Goal: Check status: Check status

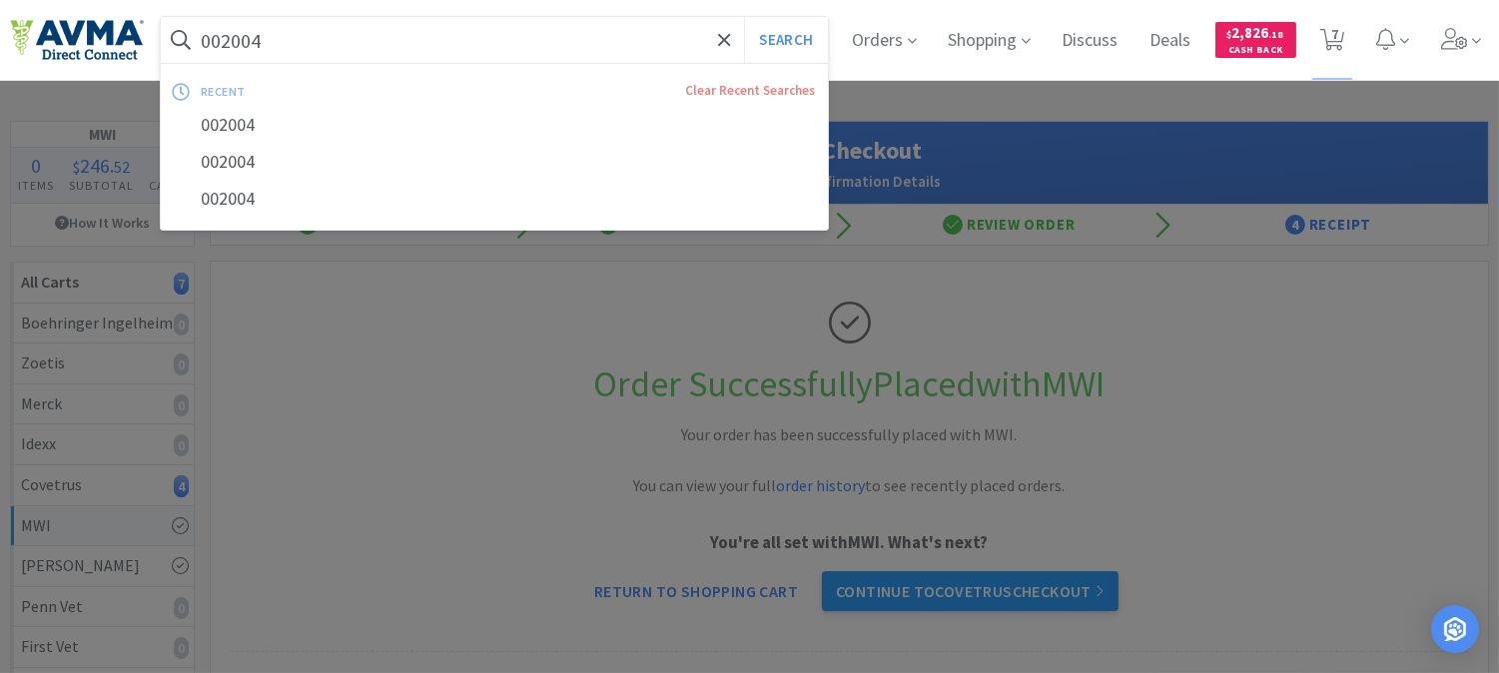
click at [476, 48] on input "002004" at bounding box center [494, 40] width 667 height 46
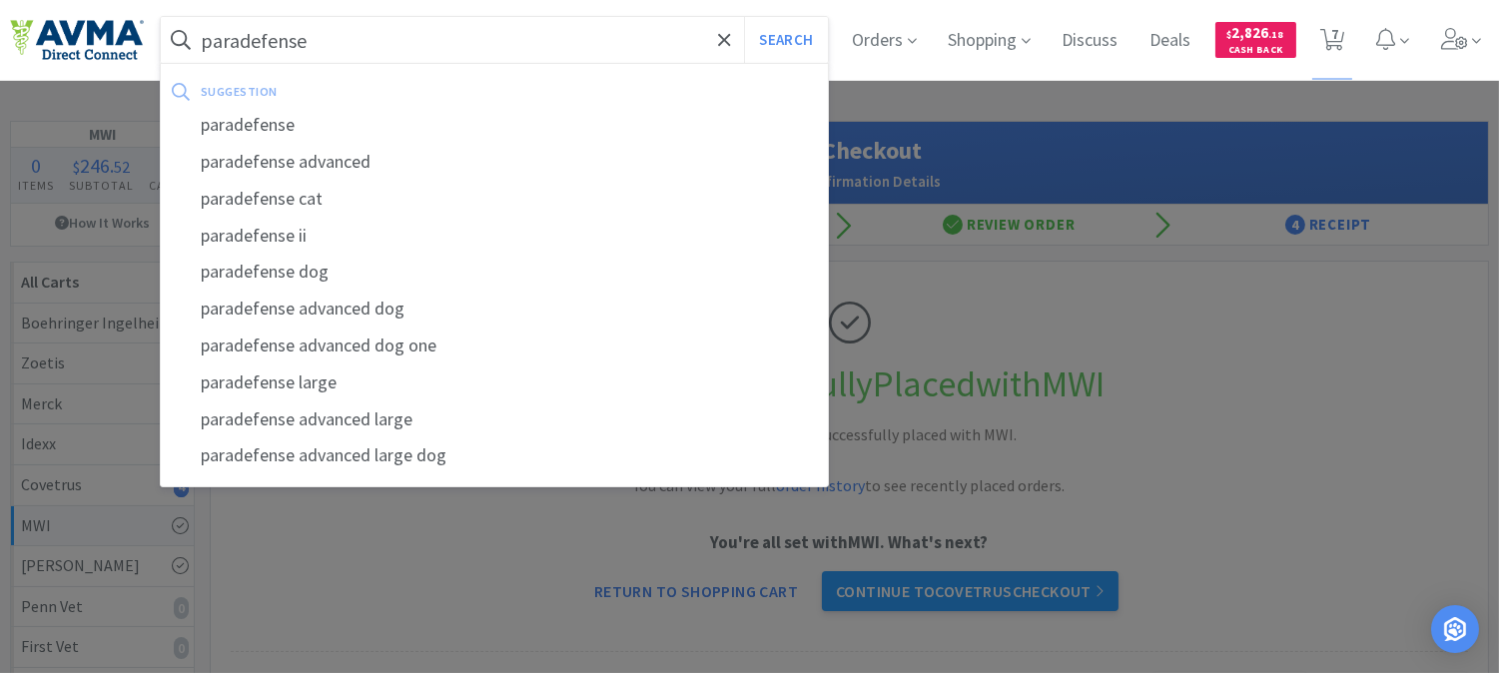
type input "paradefense"
click at [744, 17] on button "Search" at bounding box center [785, 40] width 83 height 46
select select "1"
select select "5"
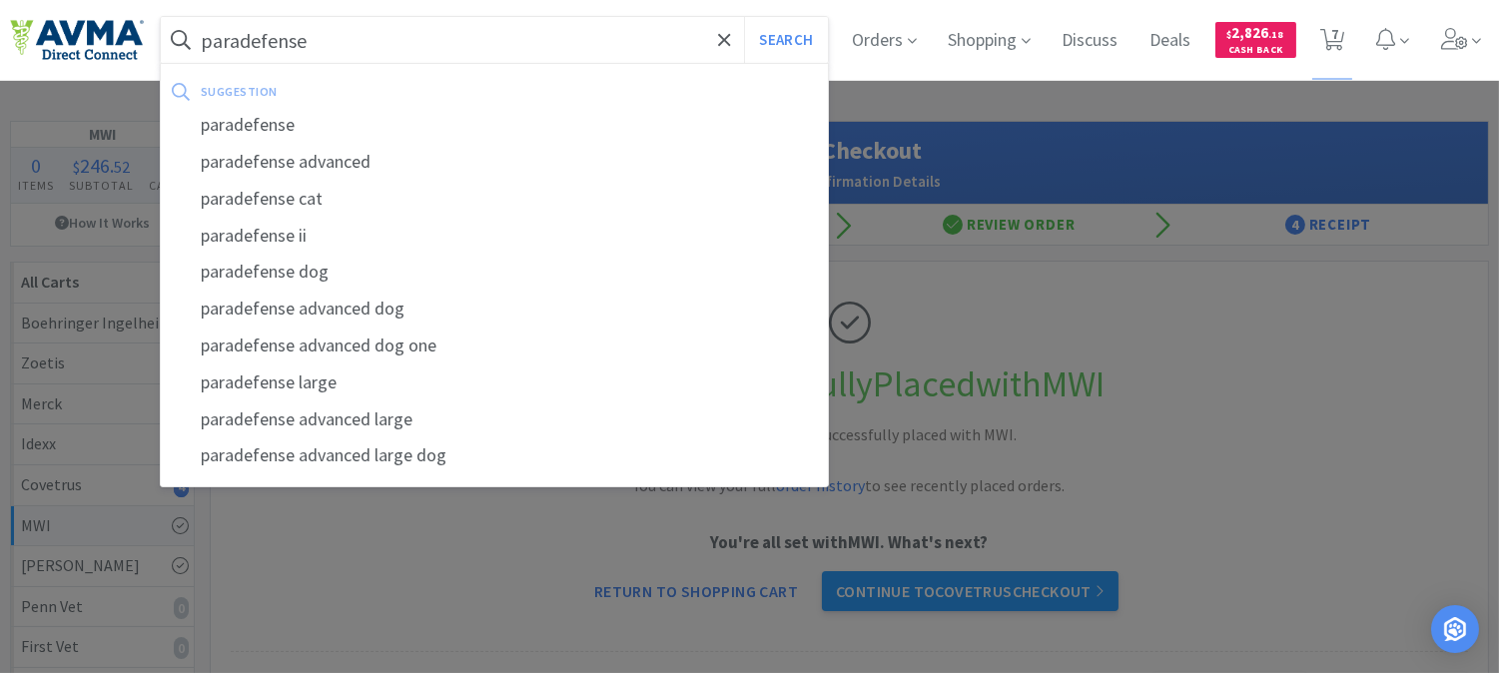
select select "2"
select select "1"
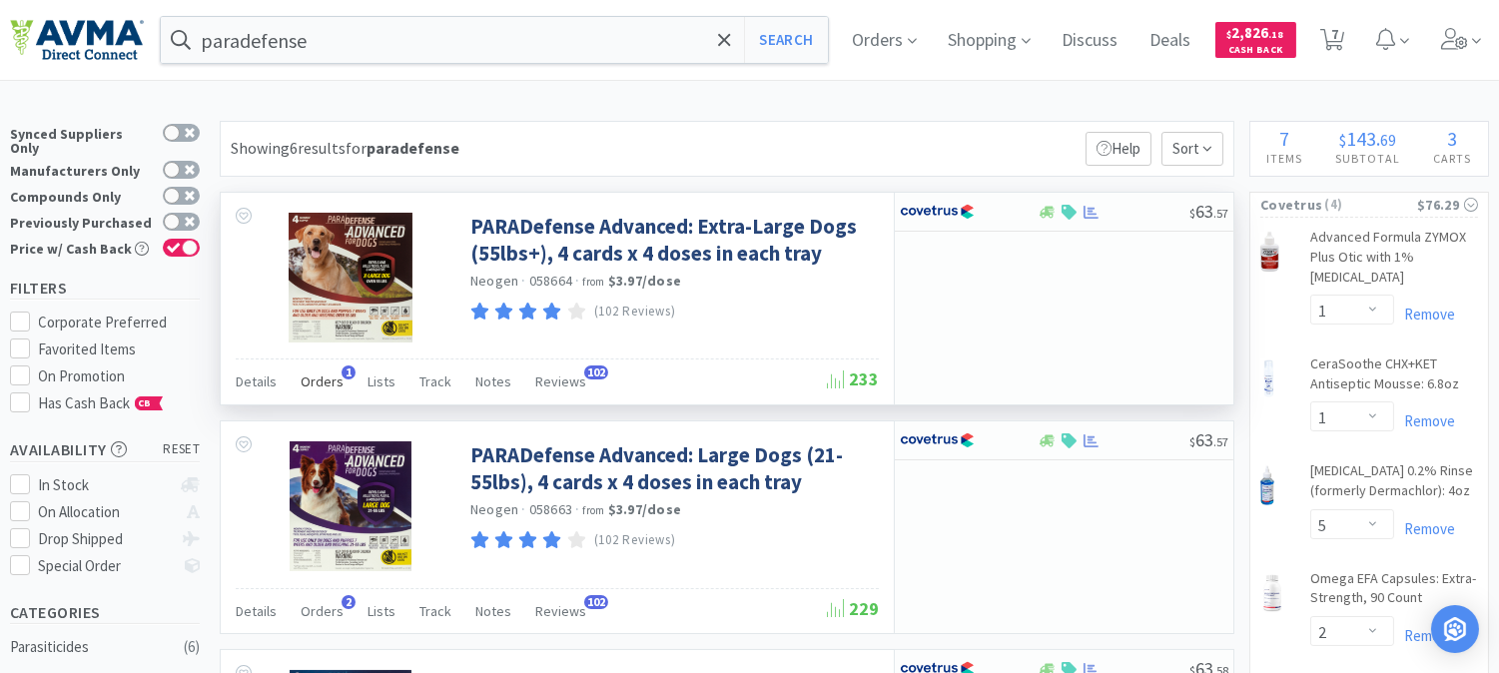
click at [334, 380] on span "Orders" at bounding box center [322, 381] width 43 height 18
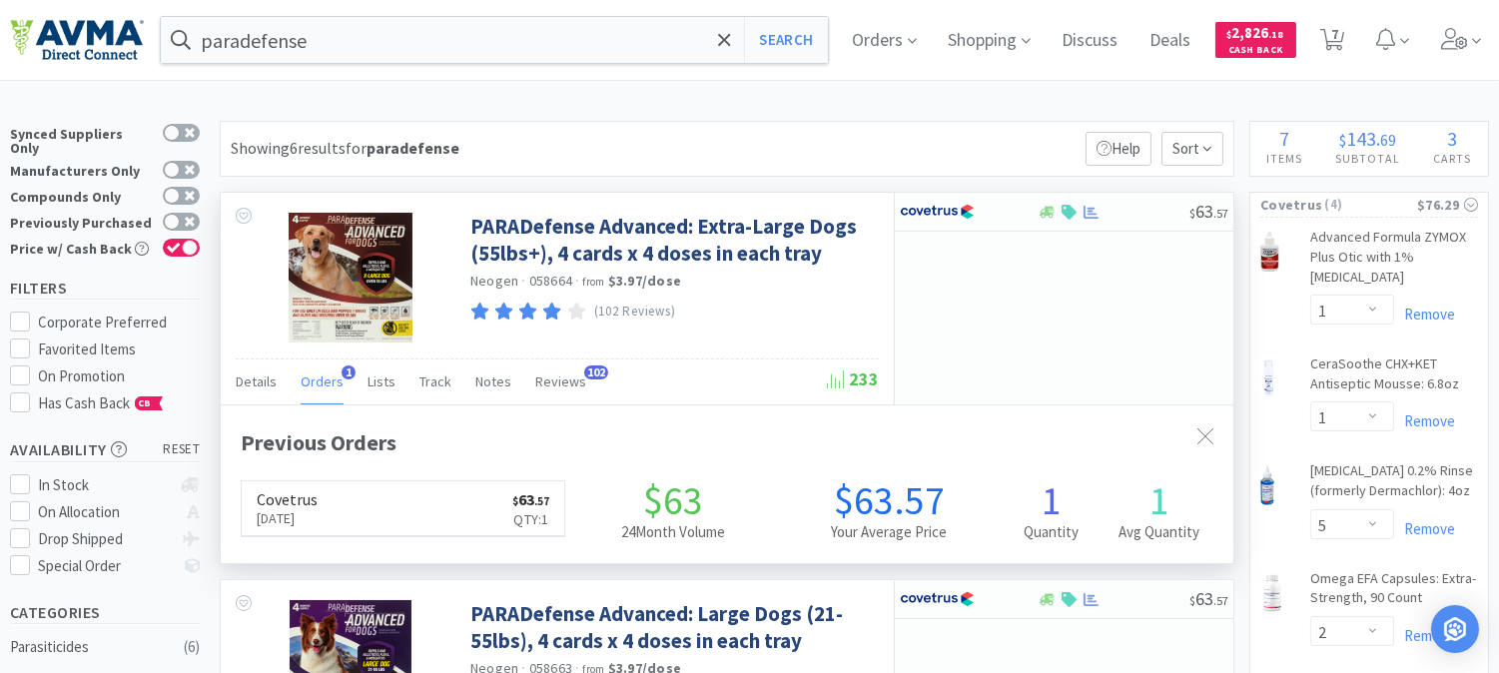
scroll to position [504, 1012]
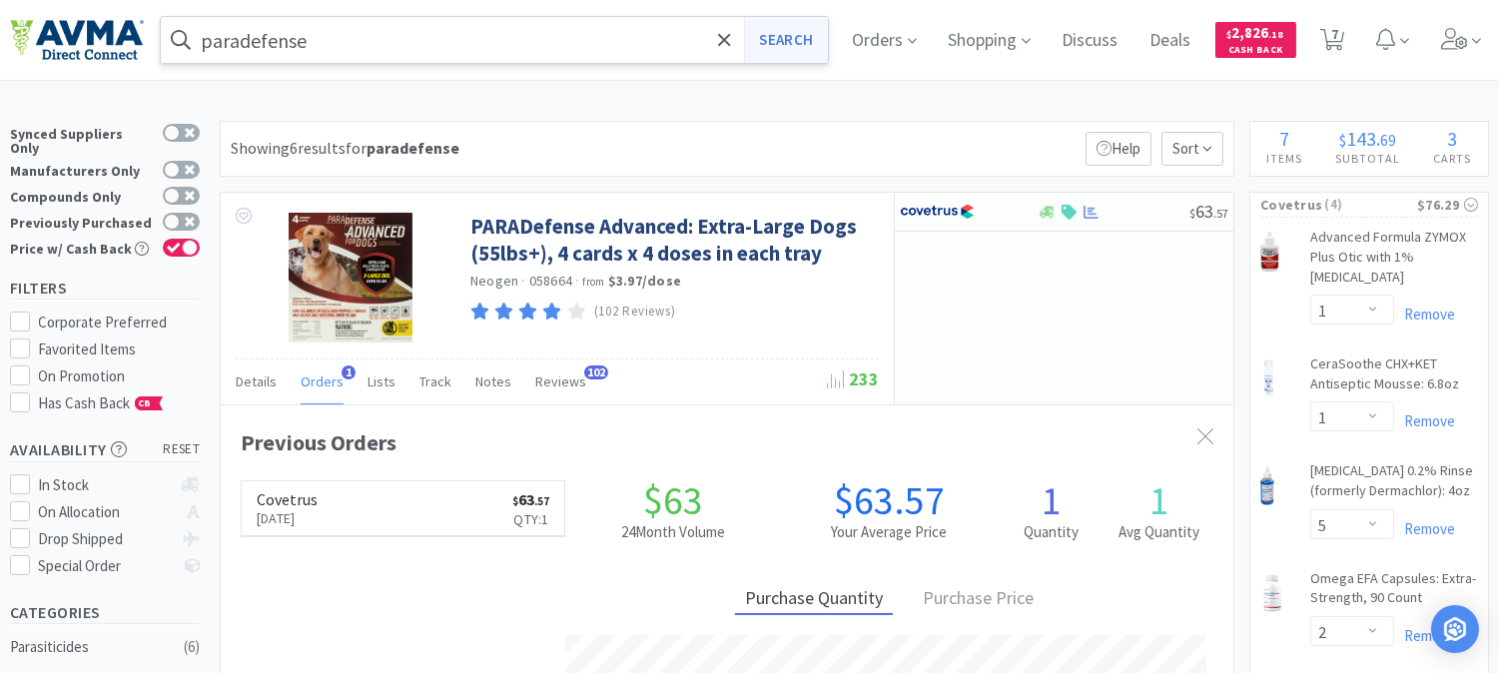
click at [796, 42] on button "Search" at bounding box center [785, 40] width 83 height 46
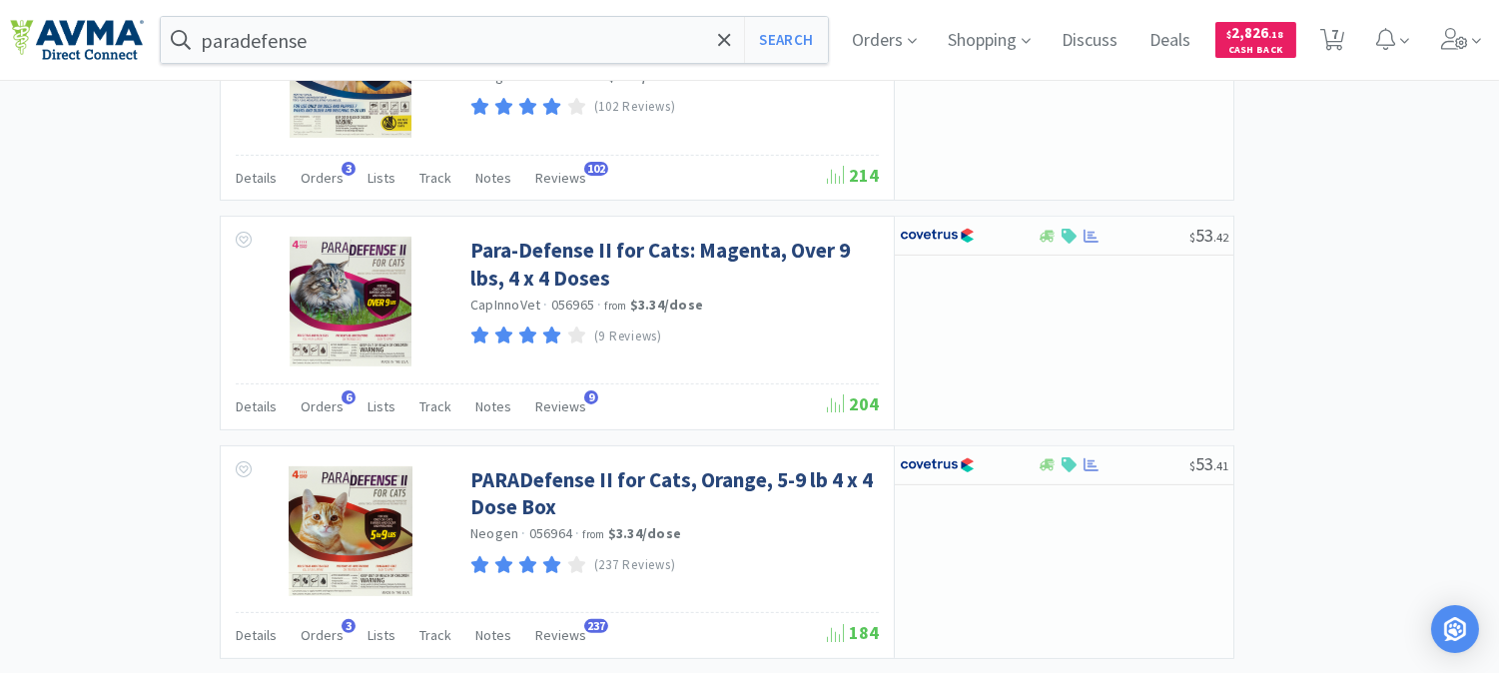
scroll to position [1220, 0]
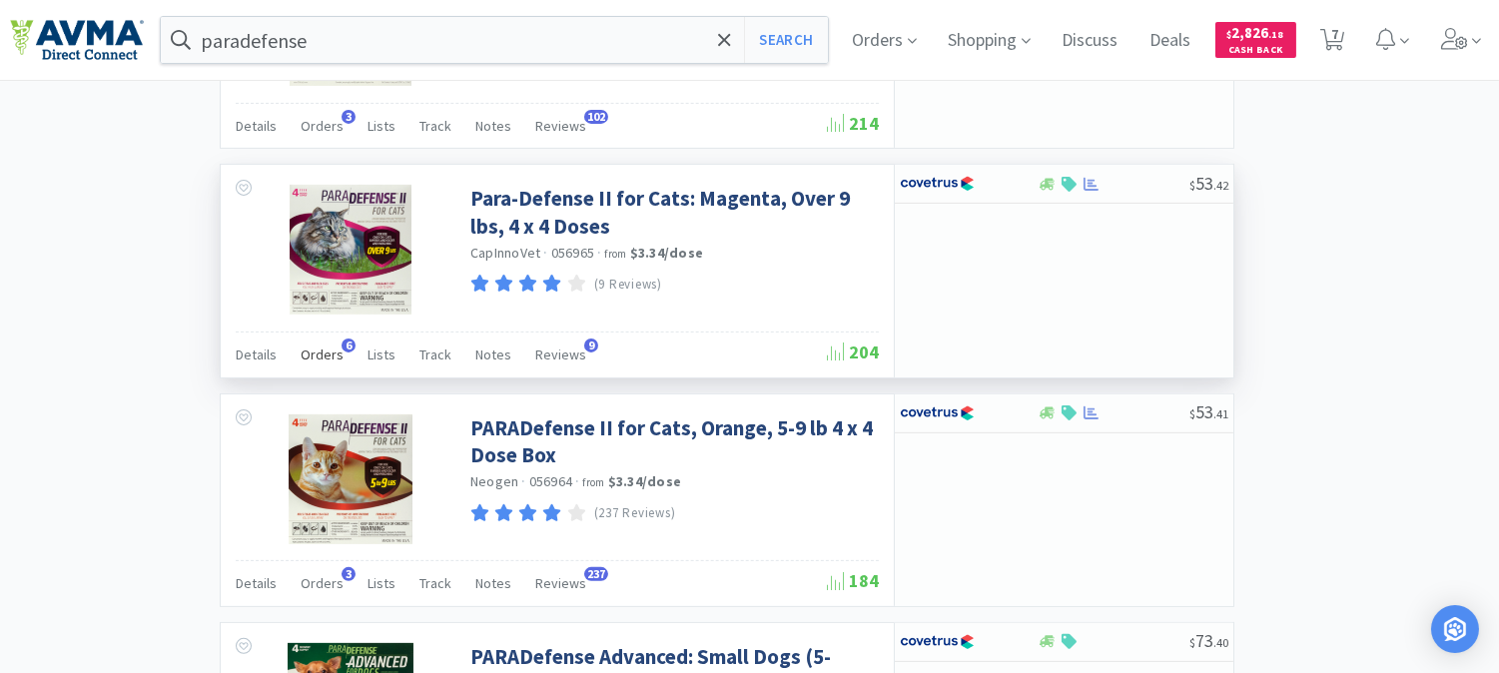
click at [326, 354] on span "Orders" at bounding box center [322, 355] width 43 height 18
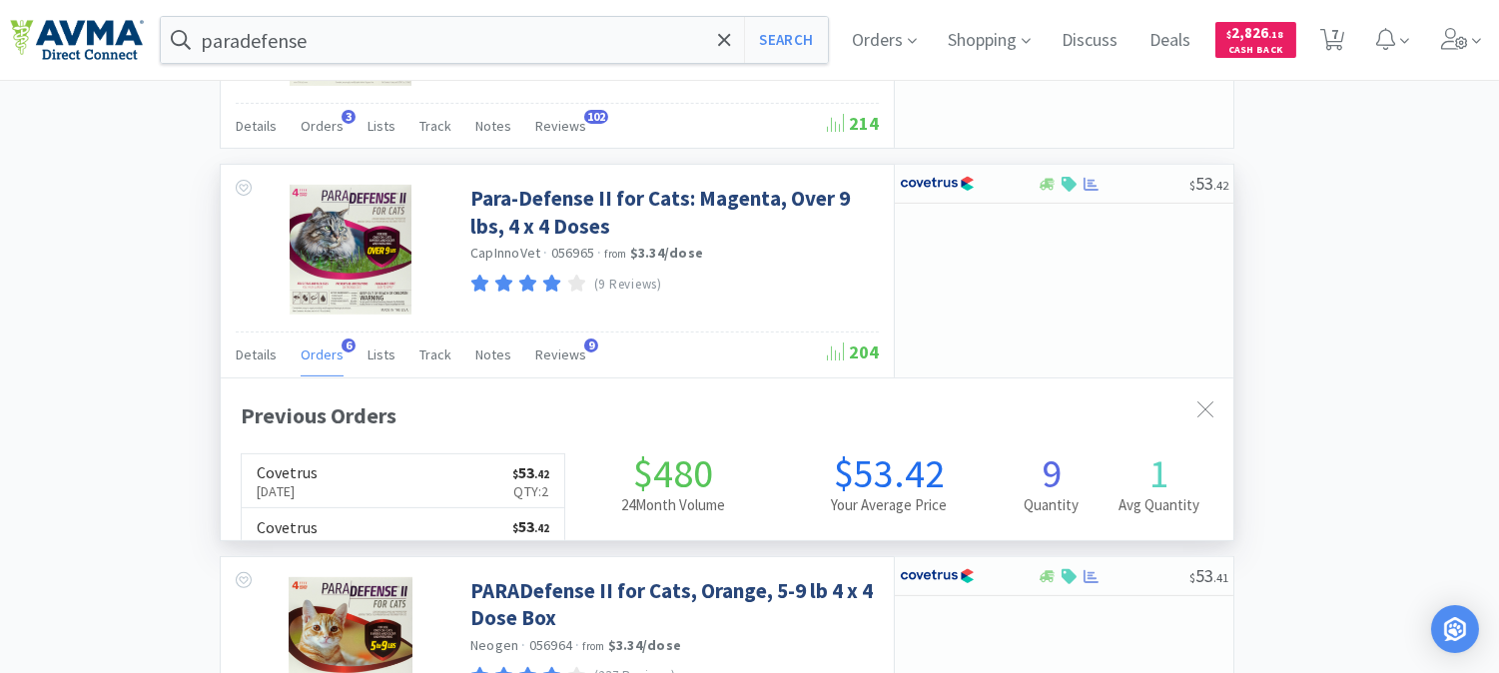
scroll to position [504, 1012]
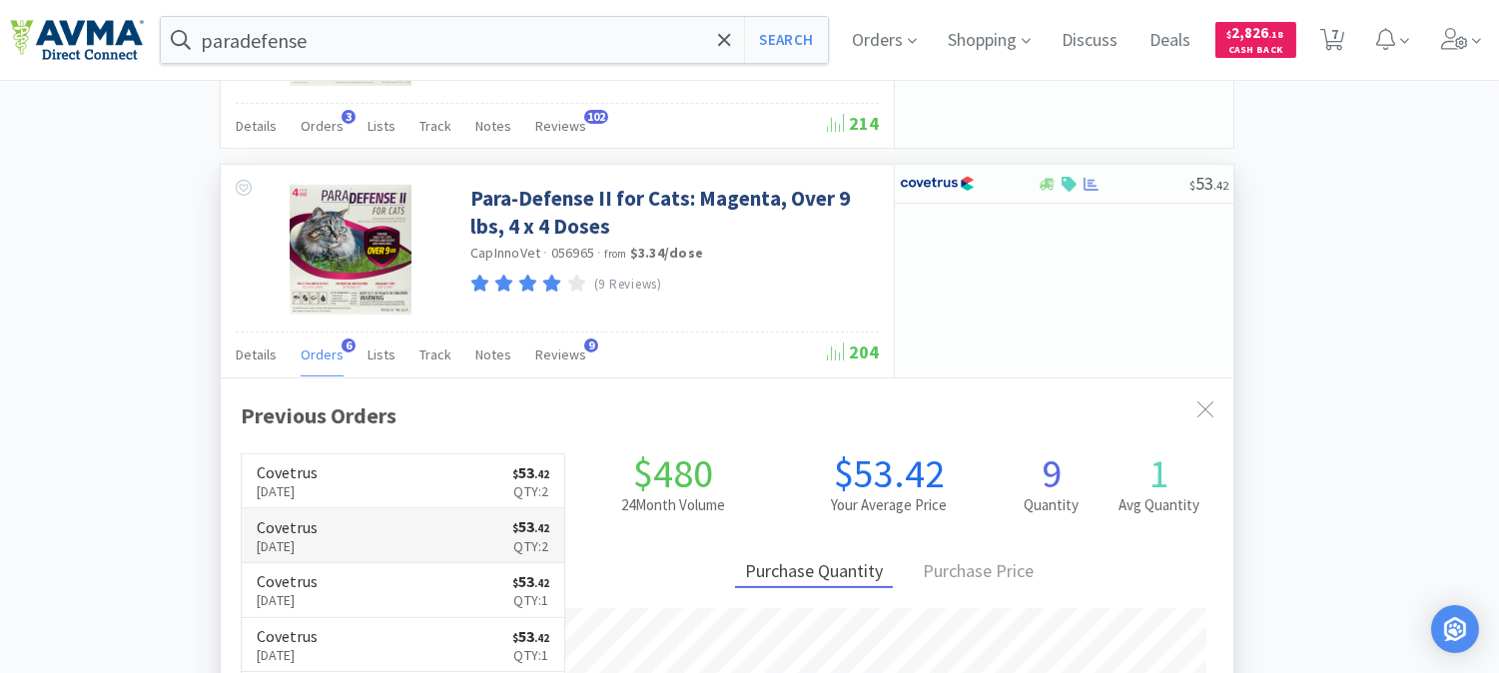
click at [295, 542] on p "[DATE]" at bounding box center [287, 546] width 61 height 22
